Goal: Communication & Community: Ask a question

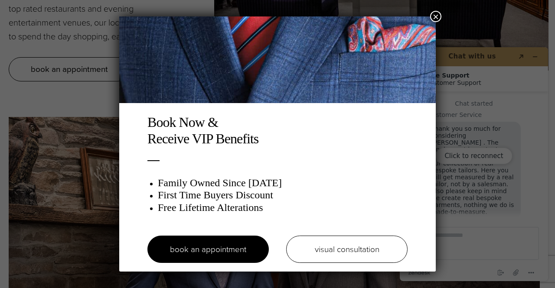
scroll to position [9, 0]
click at [434, 14] on button "×" at bounding box center [435, 16] width 11 height 11
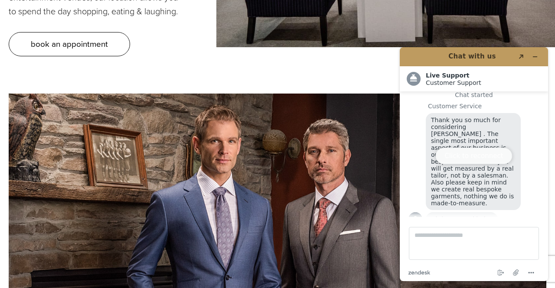
click at [482, 157] on button "Click to reconnect" at bounding box center [473, 156] width 77 height 16
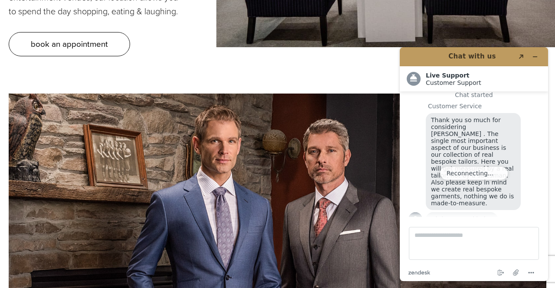
scroll to position [0, 0]
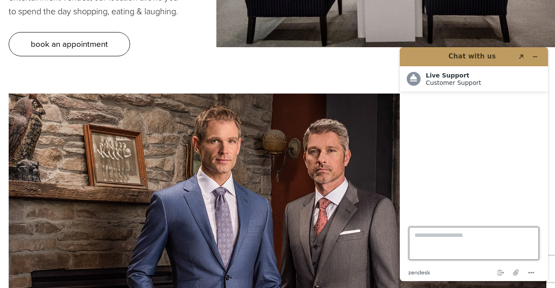
click at [448, 239] on textarea "Type a message here..." at bounding box center [474, 243] width 130 height 33
type textarea "**"
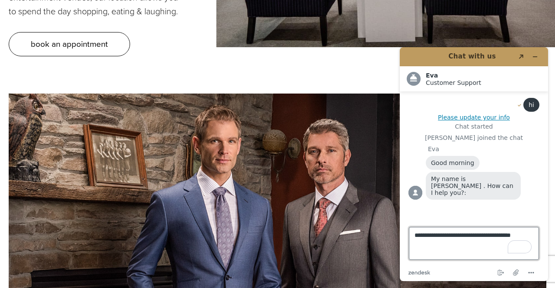
click at [415, 234] on textarea "**********" at bounding box center [474, 243] width 130 height 33
type textarea "**********"
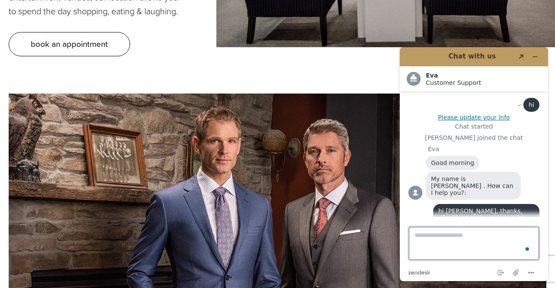
scroll to position [6, 0]
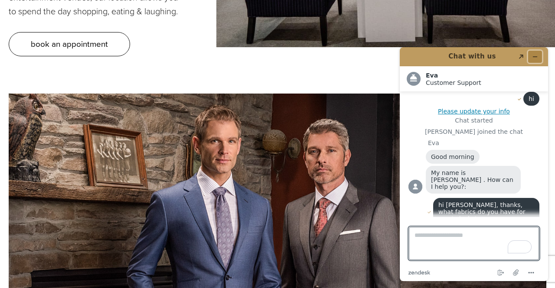
click at [534, 54] on icon "Minimize widget" at bounding box center [535, 57] width 6 height 6
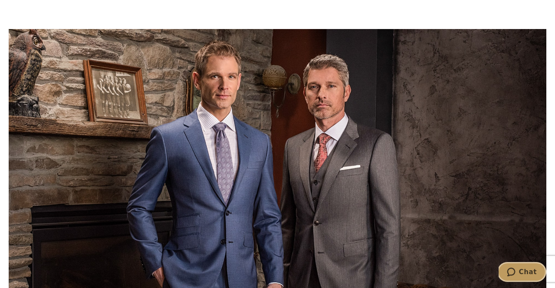
scroll to position [3458, 0]
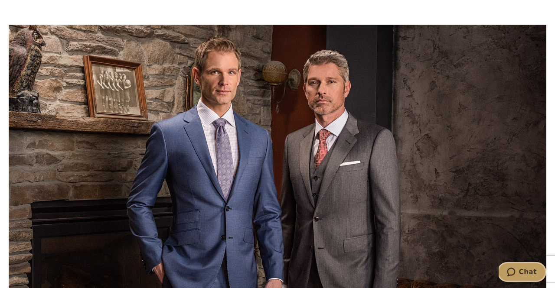
click at [527, 273] on span "Chat" at bounding box center [528, 272] width 18 height 8
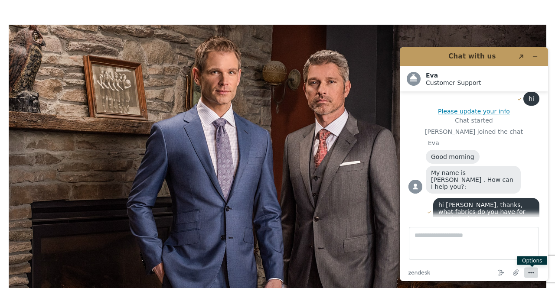
click at [529, 273] on circle "Menu" at bounding box center [528, 272] width 1 height 1
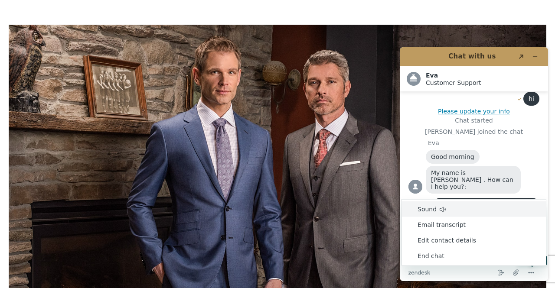
click at [435, 207] on li "Sound" at bounding box center [474, 209] width 144 height 16
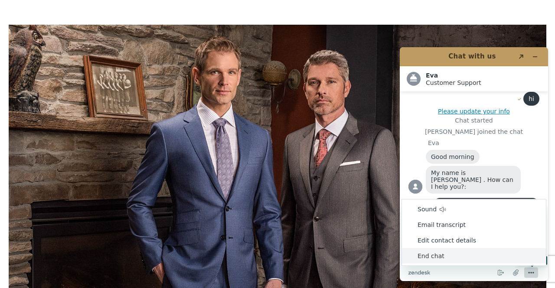
click at [530, 272] on icon "Menu" at bounding box center [531, 273] width 10 height 10
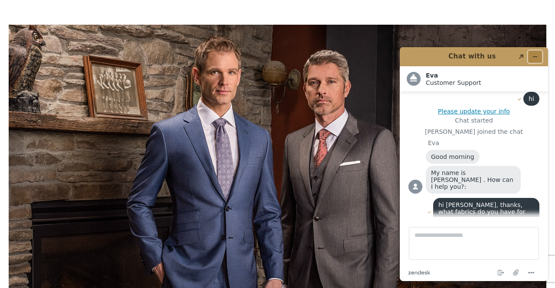
click at [532, 55] on icon "Minimize widget" at bounding box center [535, 57] width 6 height 6
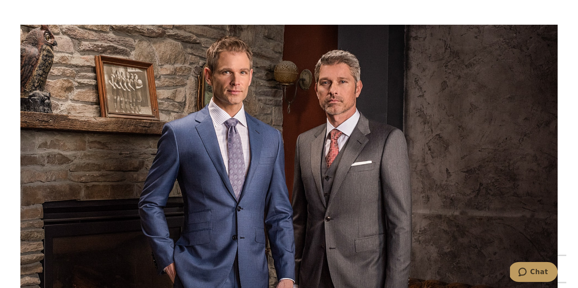
scroll to position [3442, 0]
